Goal: Task Accomplishment & Management: Manage account settings

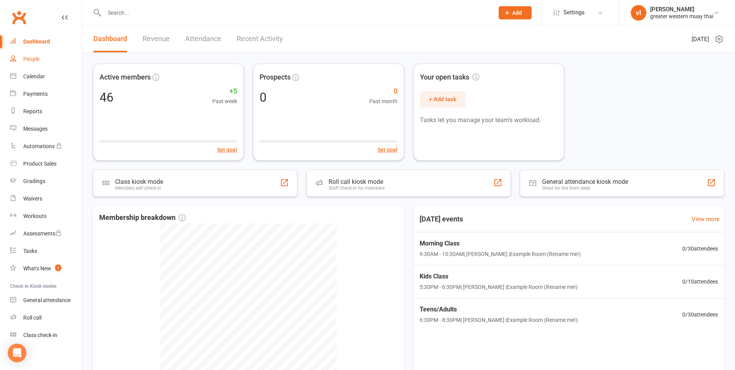
click at [28, 64] on link "People" at bounding box center [46, 58] width 72 height 17
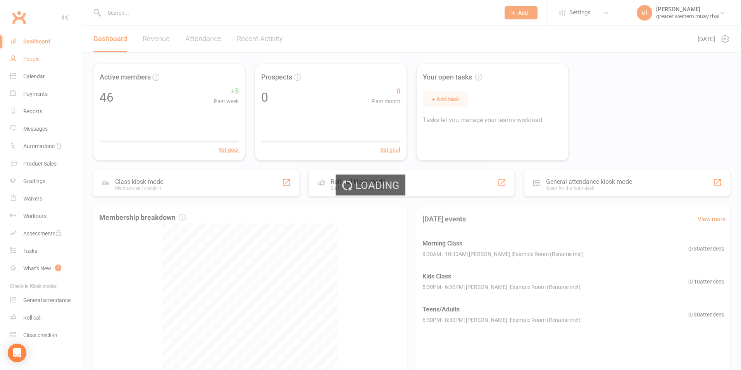
select select "25"
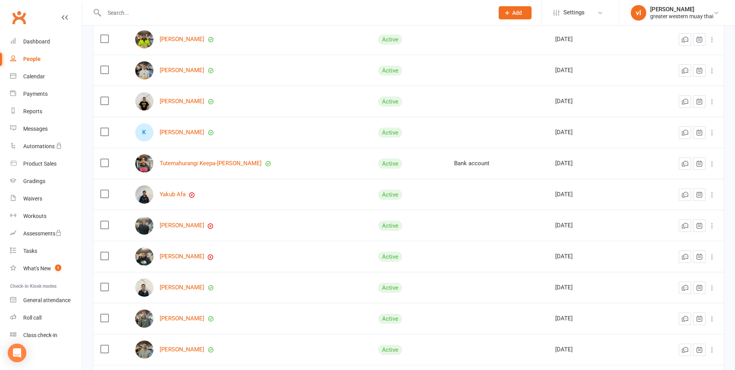
scroll to position [155, 0]
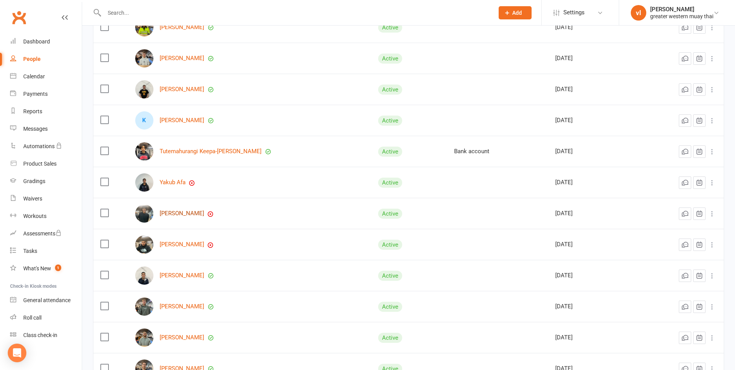
click at [188, 214] on link "[PERSON_NAME]" at bounding box center [182, 213] width 45 height 7
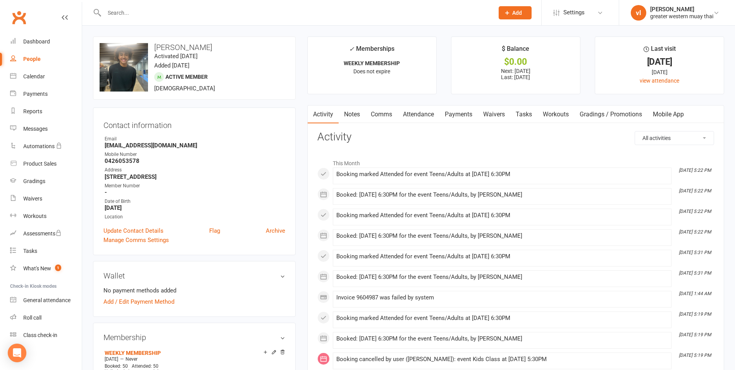
click at [464, 109] on link "Payments" at bounding box center [458, 114] width 38 height 18
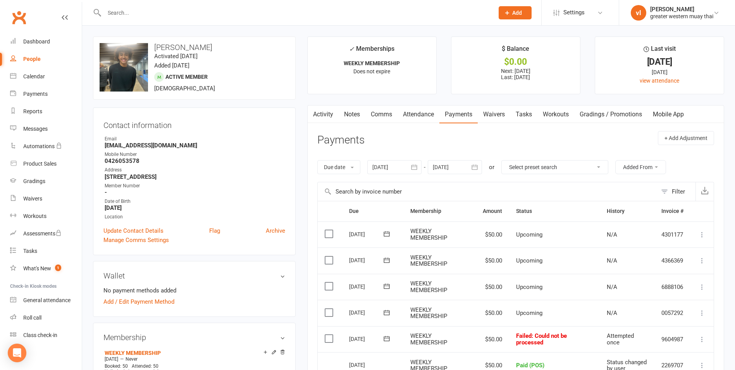
click at [29, 58] on div "People" at bounding box center [31, 59] width 17 height 6
select select "25"
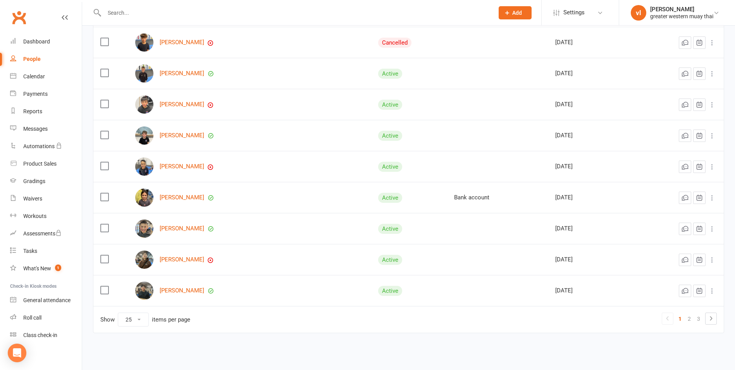
scroll to position [610, 0]
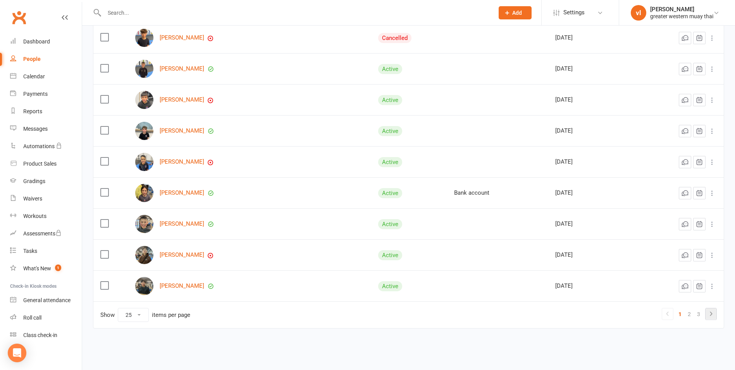
click at [714, 315] on icon at bounding box center [710, 313] width 9 height 9
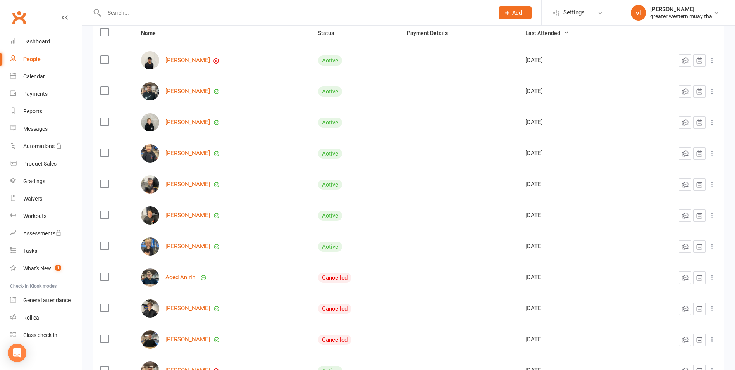
scroll to position [0, 0]
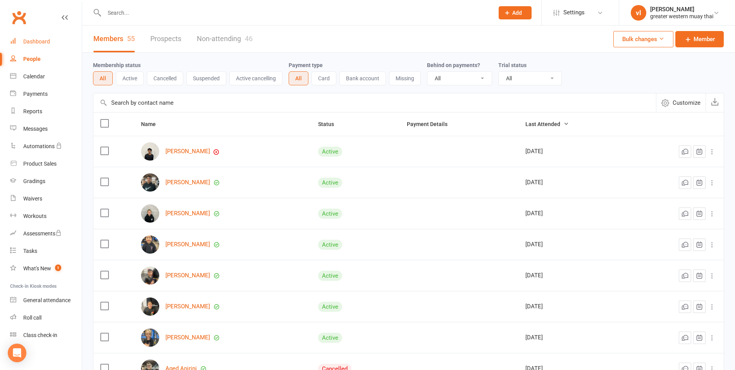
click at [30, 42] on div "Dashboard" at bounding box center [36, 41] width 27 height 6
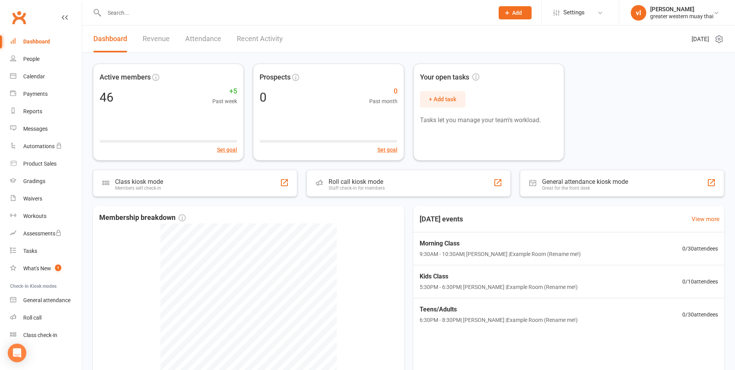
click at [156, 44] on link "Revenue" at bounding box center [156, 39] width 27 height 27
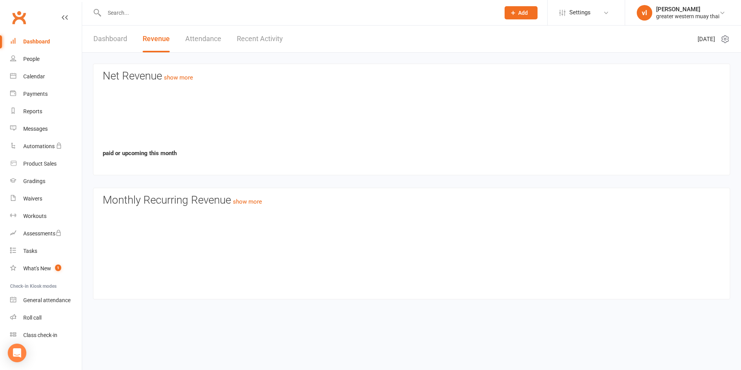
click at [124, 36] on link "Dashboard" at bounding box center [110, 39] width 34 height 27
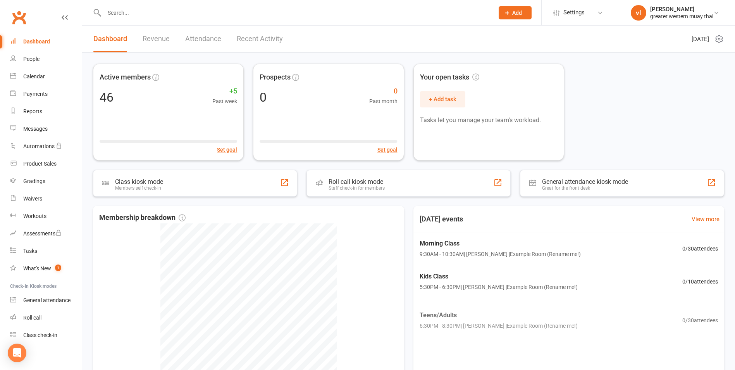
click at [140, 36] on div "Dashboard Revenue Attendance Recent Activity" at bounding box center [188, 39] width 212 height 27
click at [148, 38] on link "Revenue" at bounding box center [156, 39] width 27 height 27
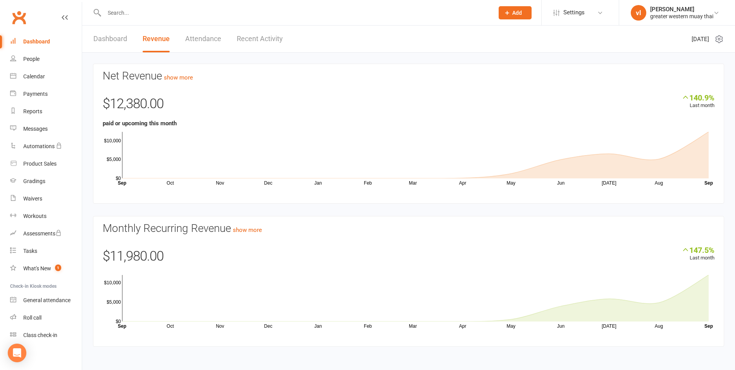
click at [114, 37] on link "Dashboard" at bounding box center [110, 39] width 34 height 27
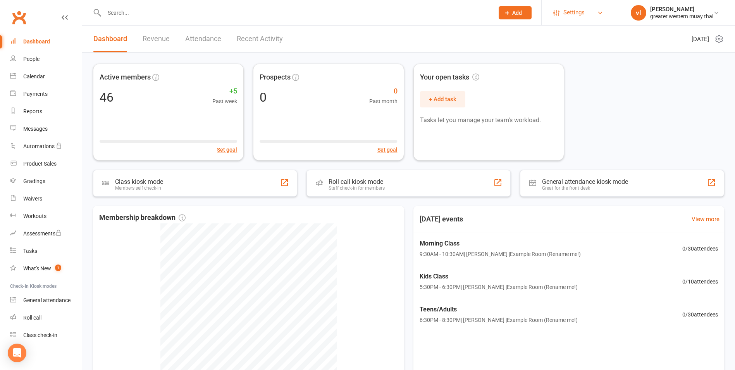
click at [605, 14] on link "Settings" at bounding box center [580, 12] width 54 height 17
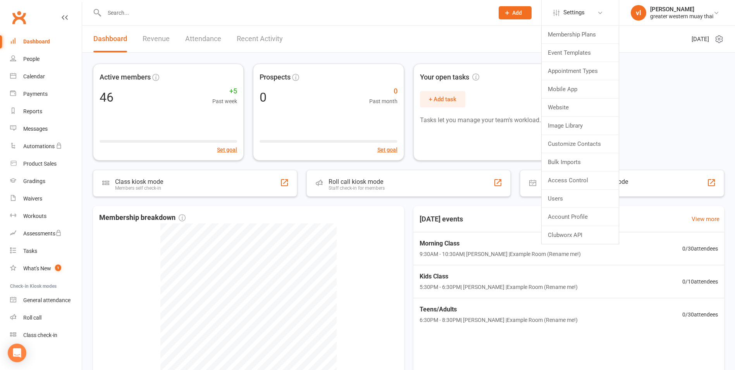
click at [472, 14] on input "text" at bounding box center [295, 12] width 387 height 11
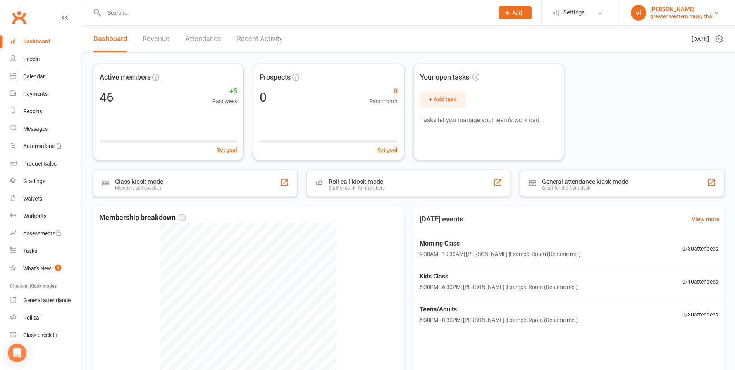
click at [715, 9] on link "[PERSON_NAME] greater western muay thai" at bounding box center [677, 13] width 93 height 16
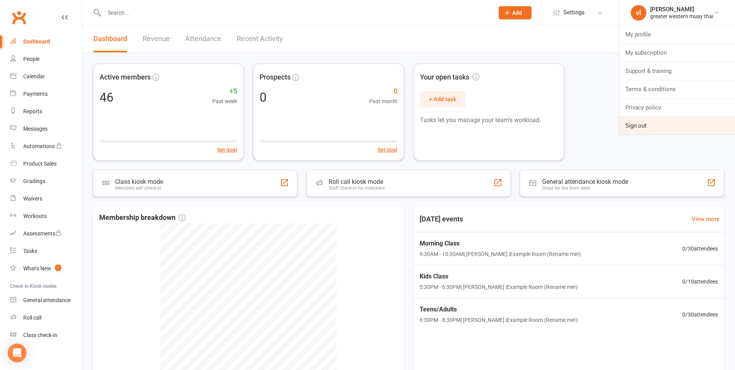
click at [643, 131] on link "Sign out" at bounding box center [677, 126] width 116 height 18
